Goal: Obtain resource: Download file/media

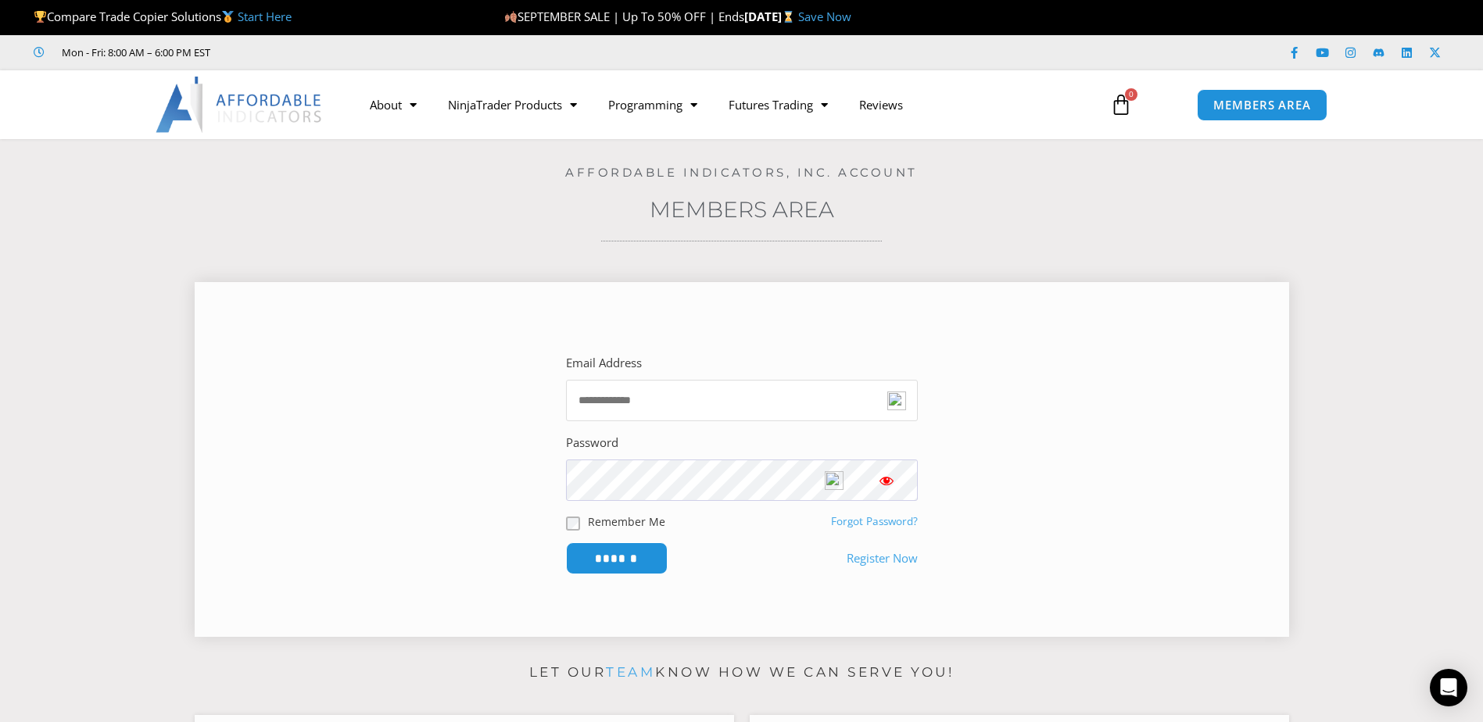
click at [611, 401] on input "Email Address" at bounding box center [742, 400] width 352 height 41
type input "**********"
click at [608, 547] on input "******" at bounding box center [616, 559] width 107 height 34
